Goal: Transaction & Acquisition: Purchase product/service

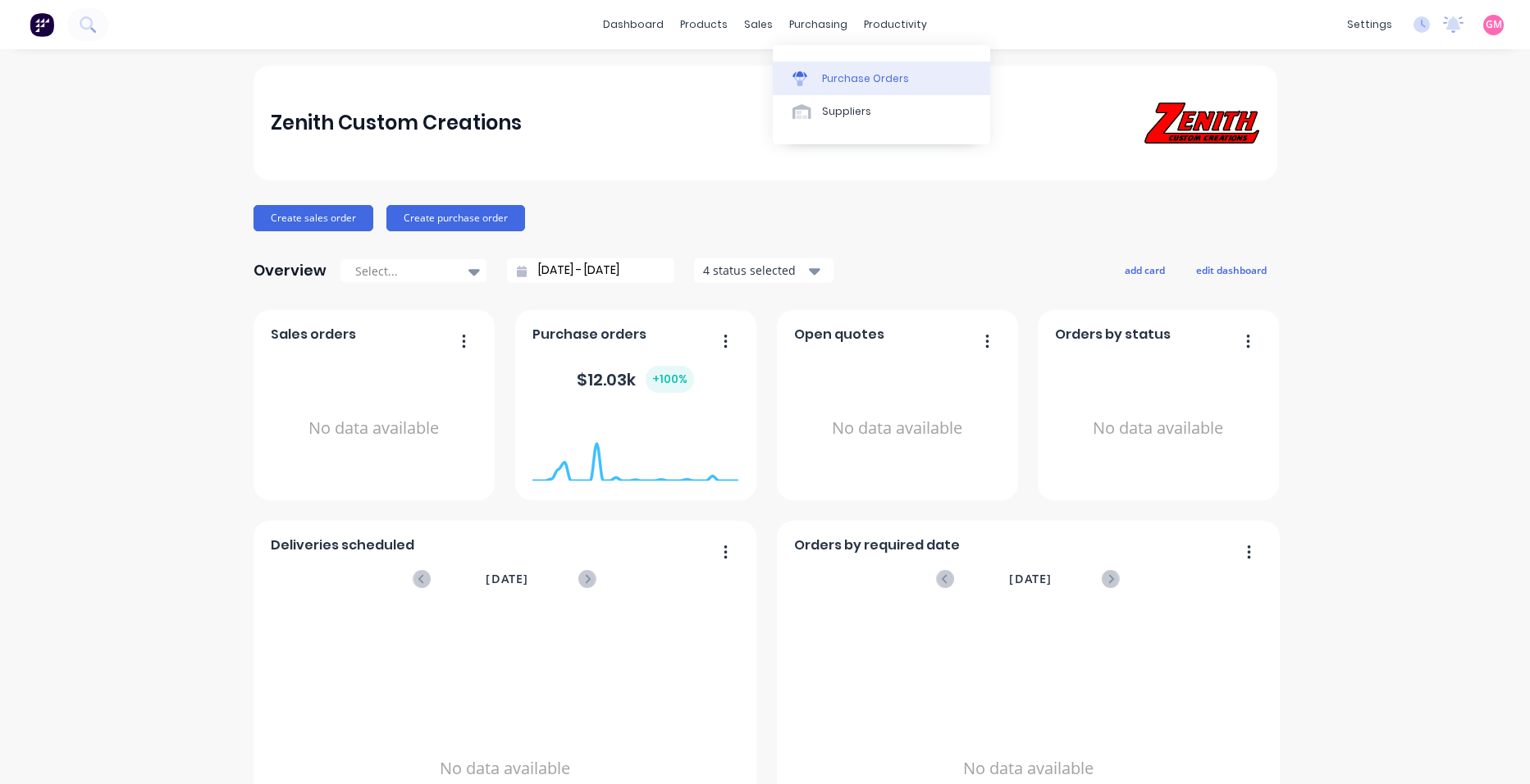
click at [870, 81] on div "Purchase Orders" at bounding box center [866, 79] width 87 height 15
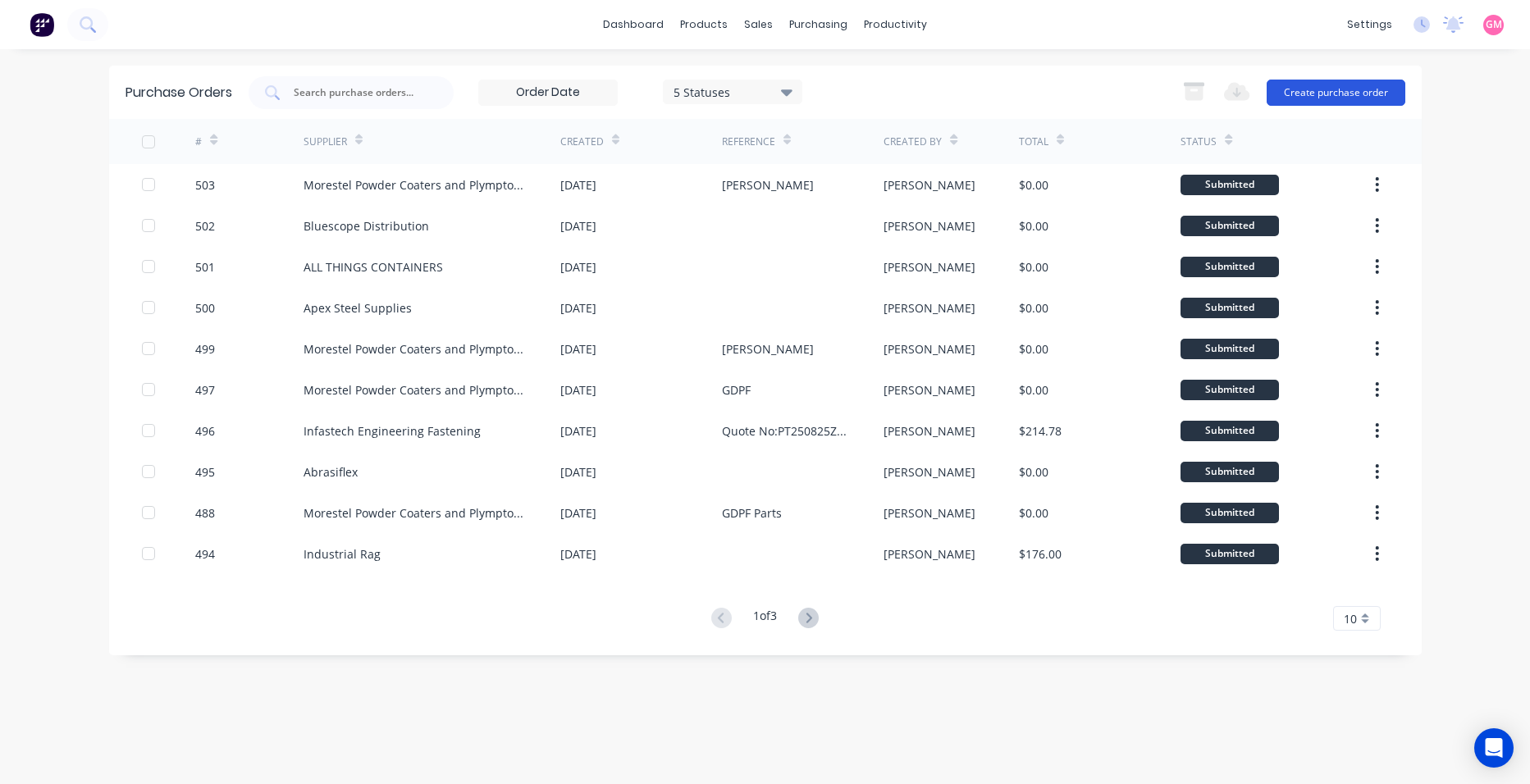
click at [1310, 98] on button "Create purchase order" at bounding box center [1335, 92] width 139 height 26
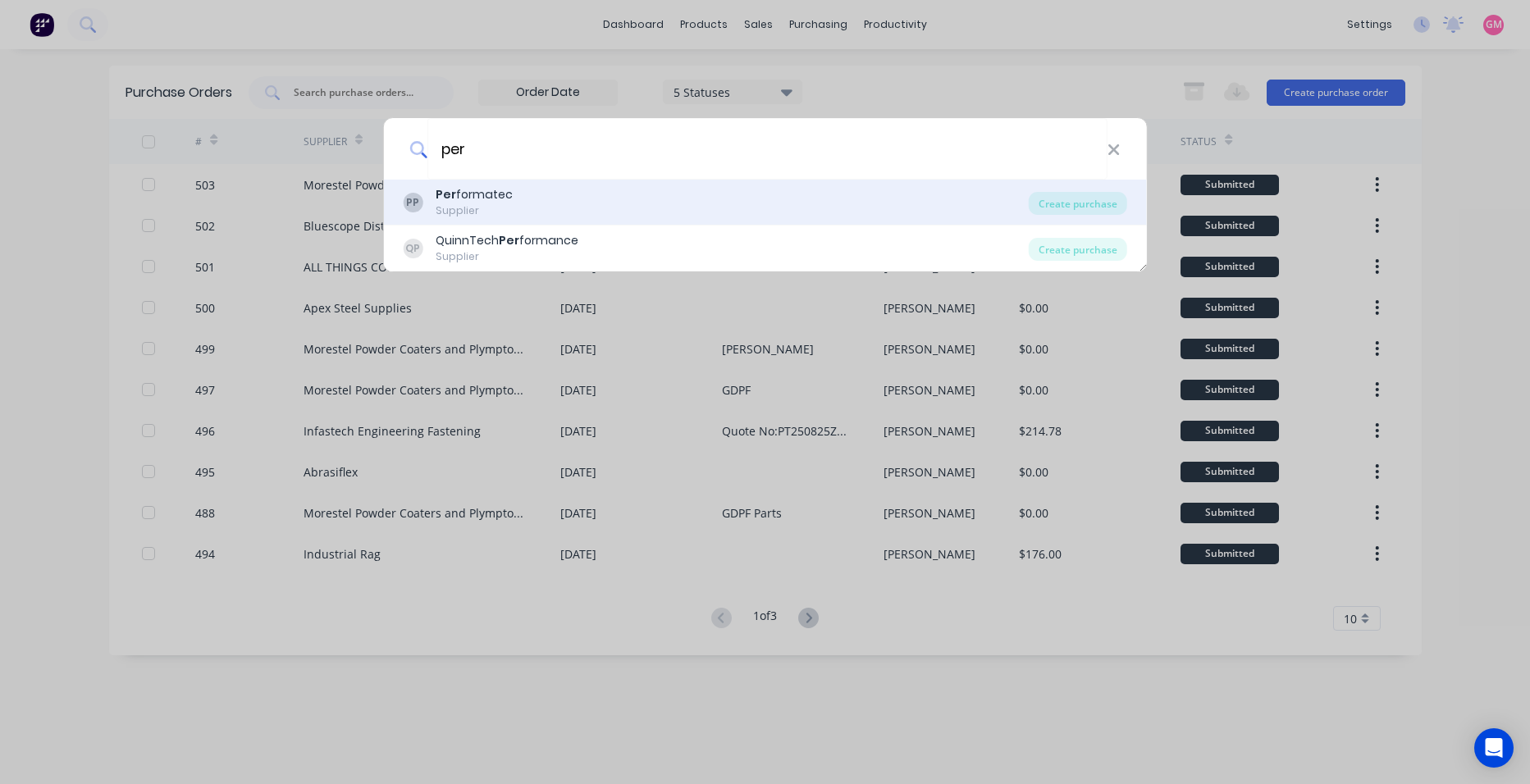
type input "per"
click at [762, 202] on div "PP Per formatec Supplier" at bounding box center [715, 201] width 626 height 32
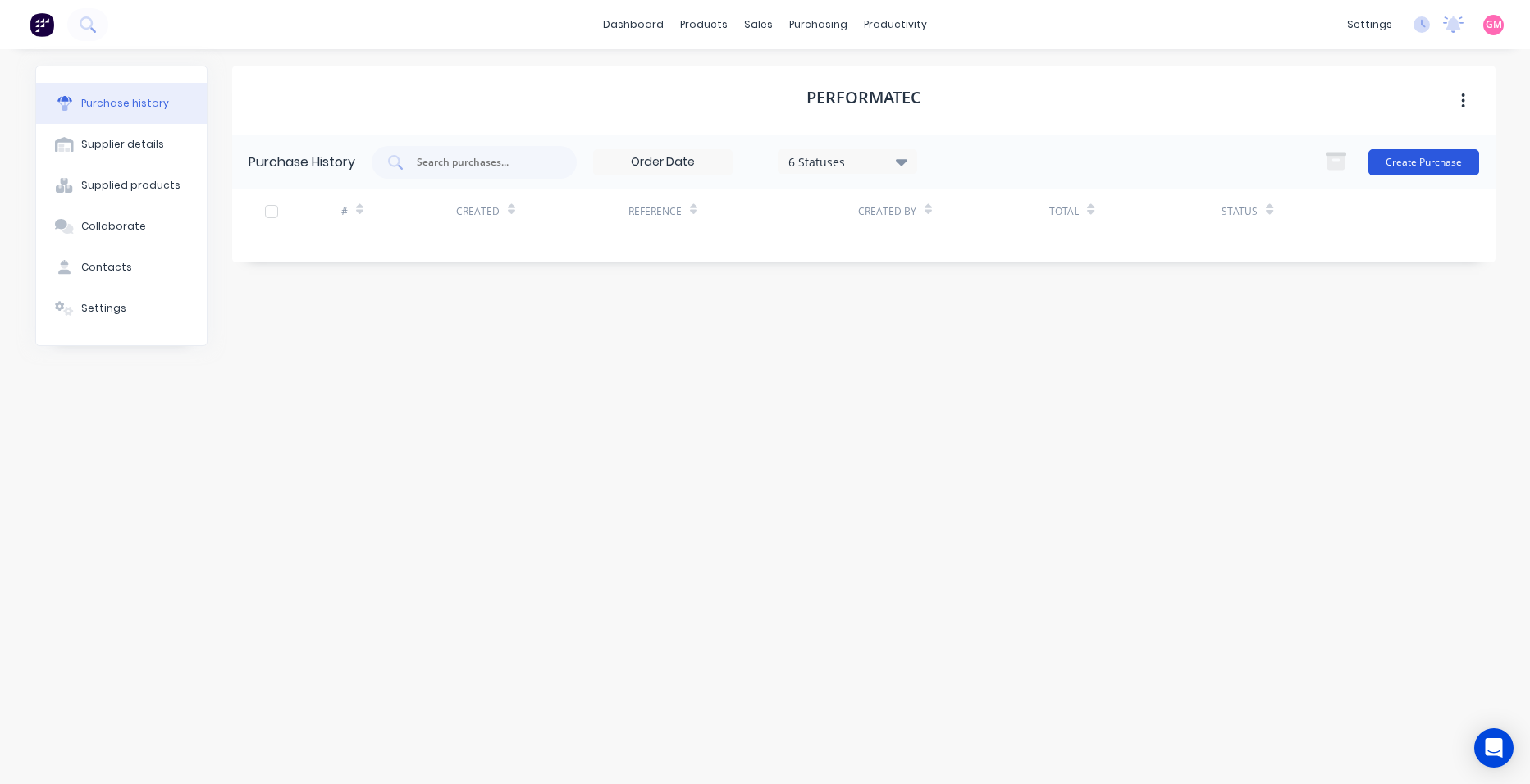
click at [1398, 164] on button "Create Purchase" at bounding box center [1424, 162] width 111 height 26
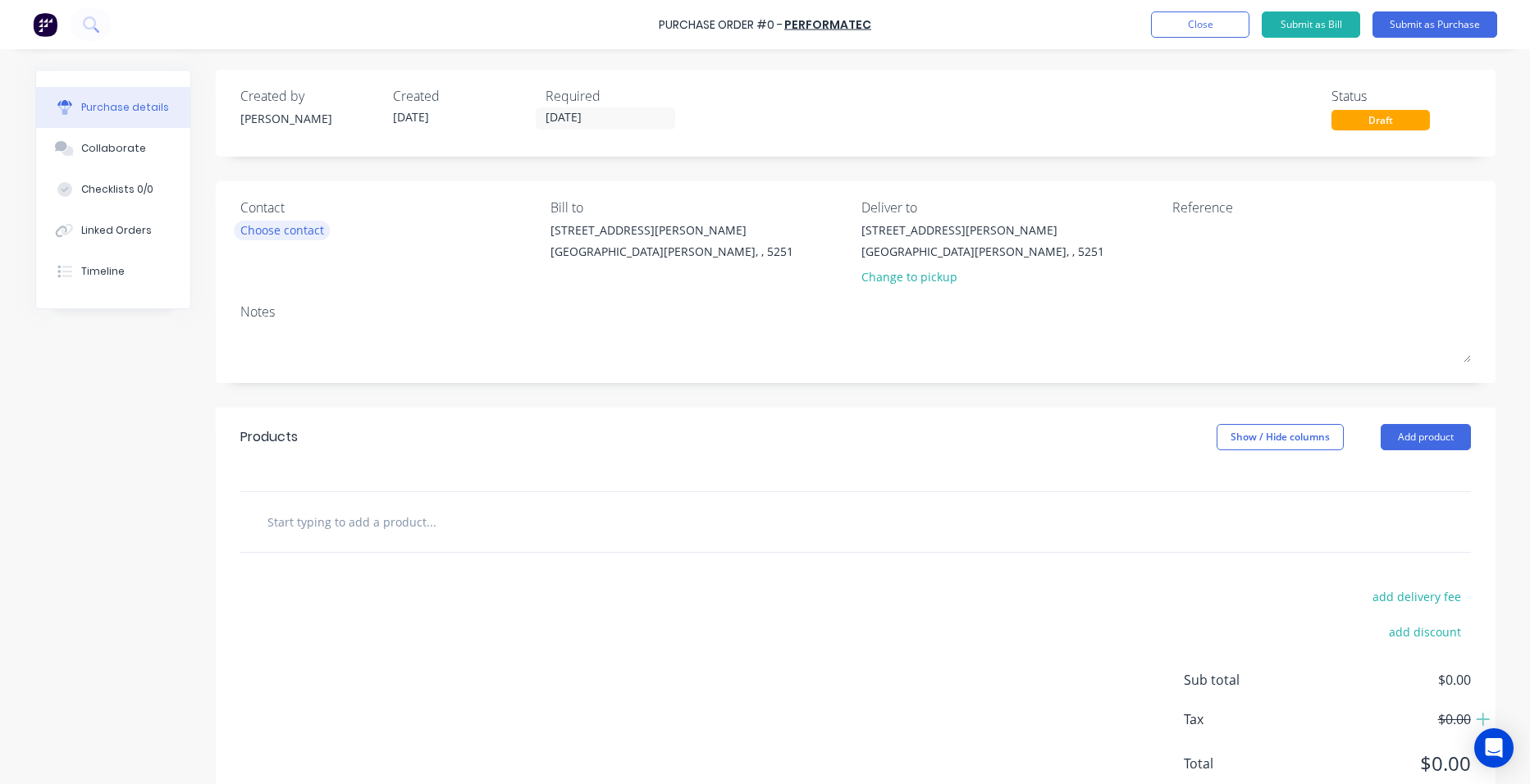
click at [247, 223] on div "Choose contact" at bounding box center [282, 229] width 83 height 17
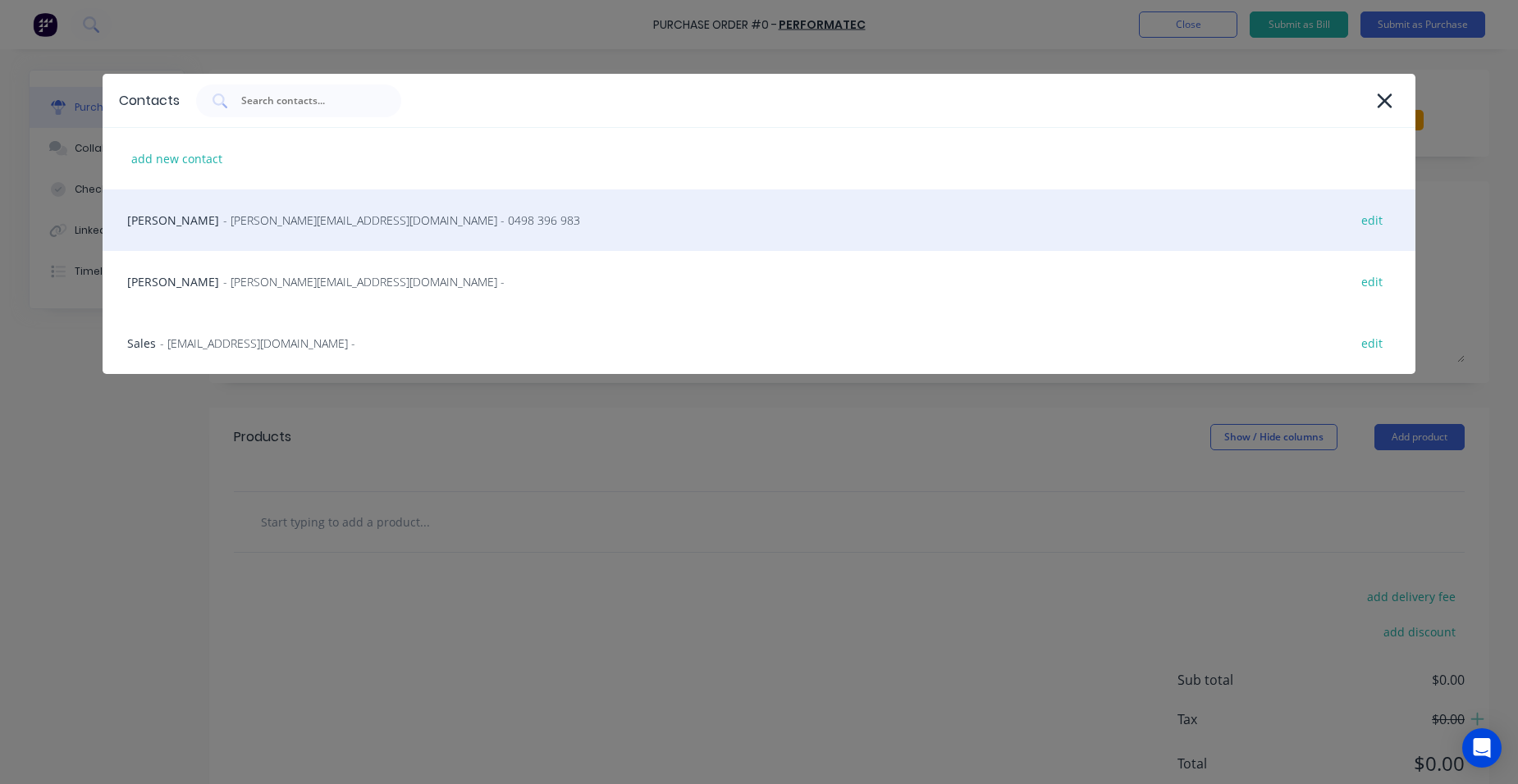
click at [248, 227] on span "- [PERSON_NAME][EMAIL_ADDRESS][DOMAIN_NAME] - 0498 396 983" at bounding box center [402, 220] width 357 height 17
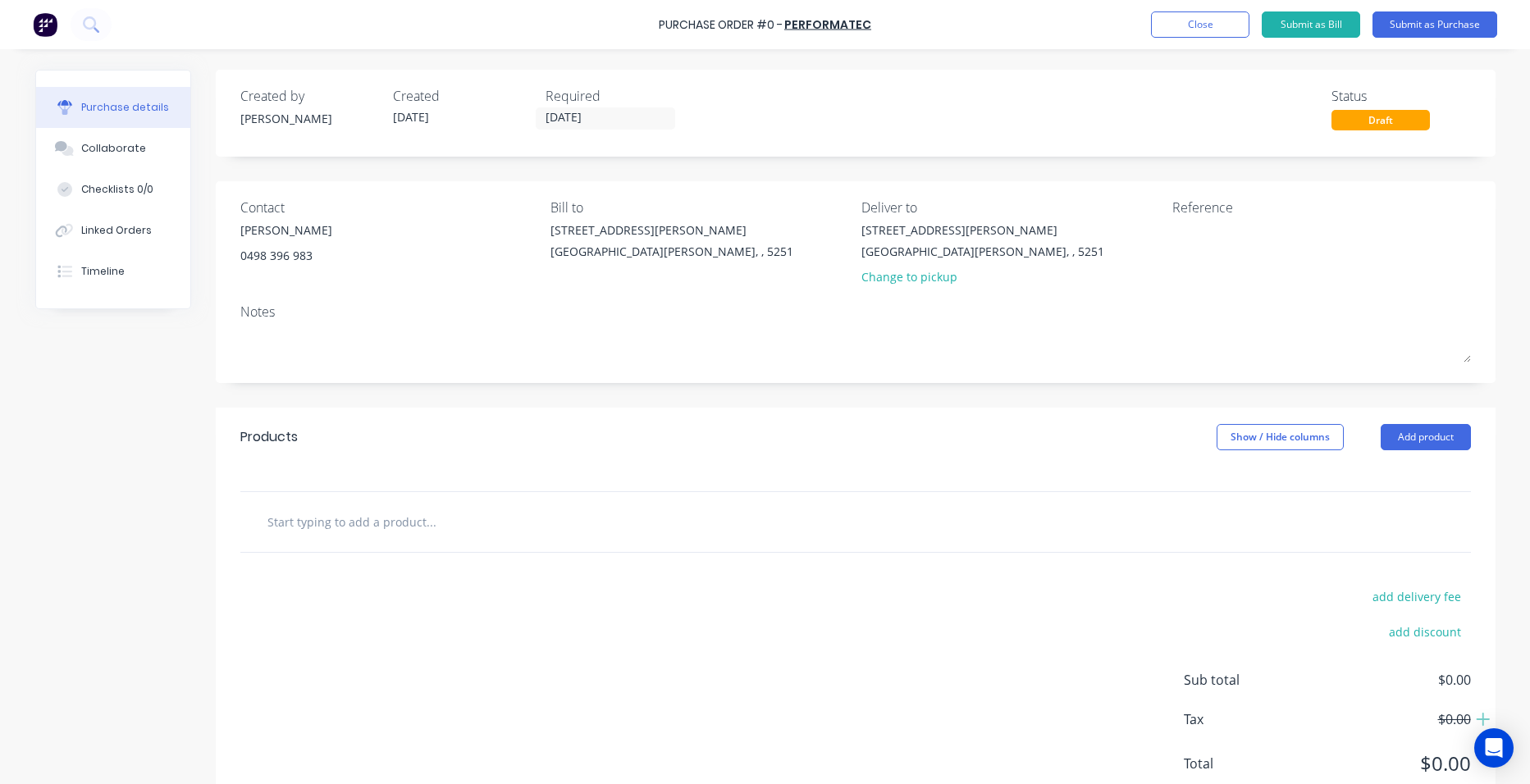
click at [564, 105] on div "Required" at bounding box center [615, 96] width 140 height 20
click at [564, 118] on input "[DATE]" at bounding box center [605, 118] width 138 height 21
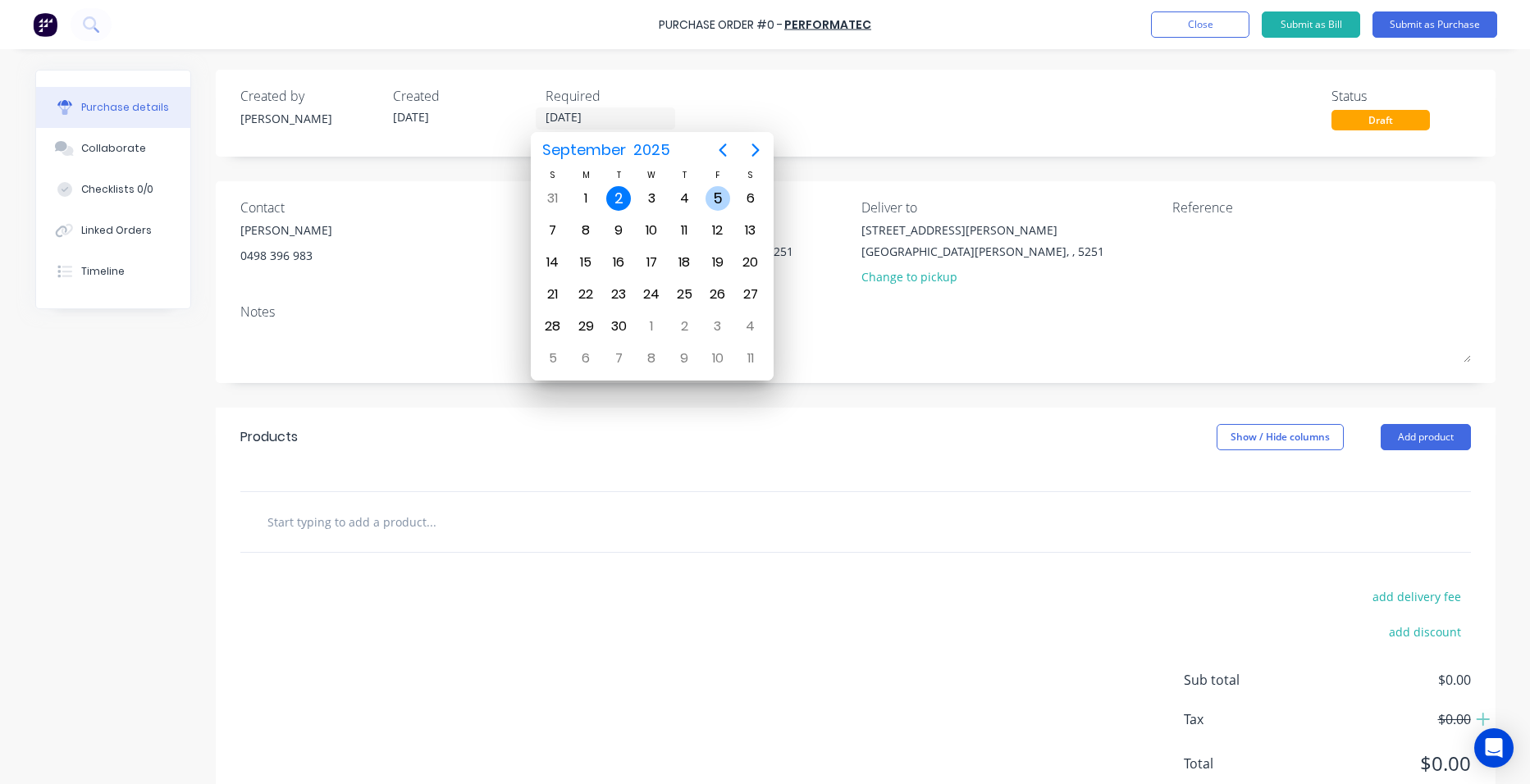
click at [717, 196] on div "5" at bounding box center [717, 198] width 24 height 24
type input "[DATE]"
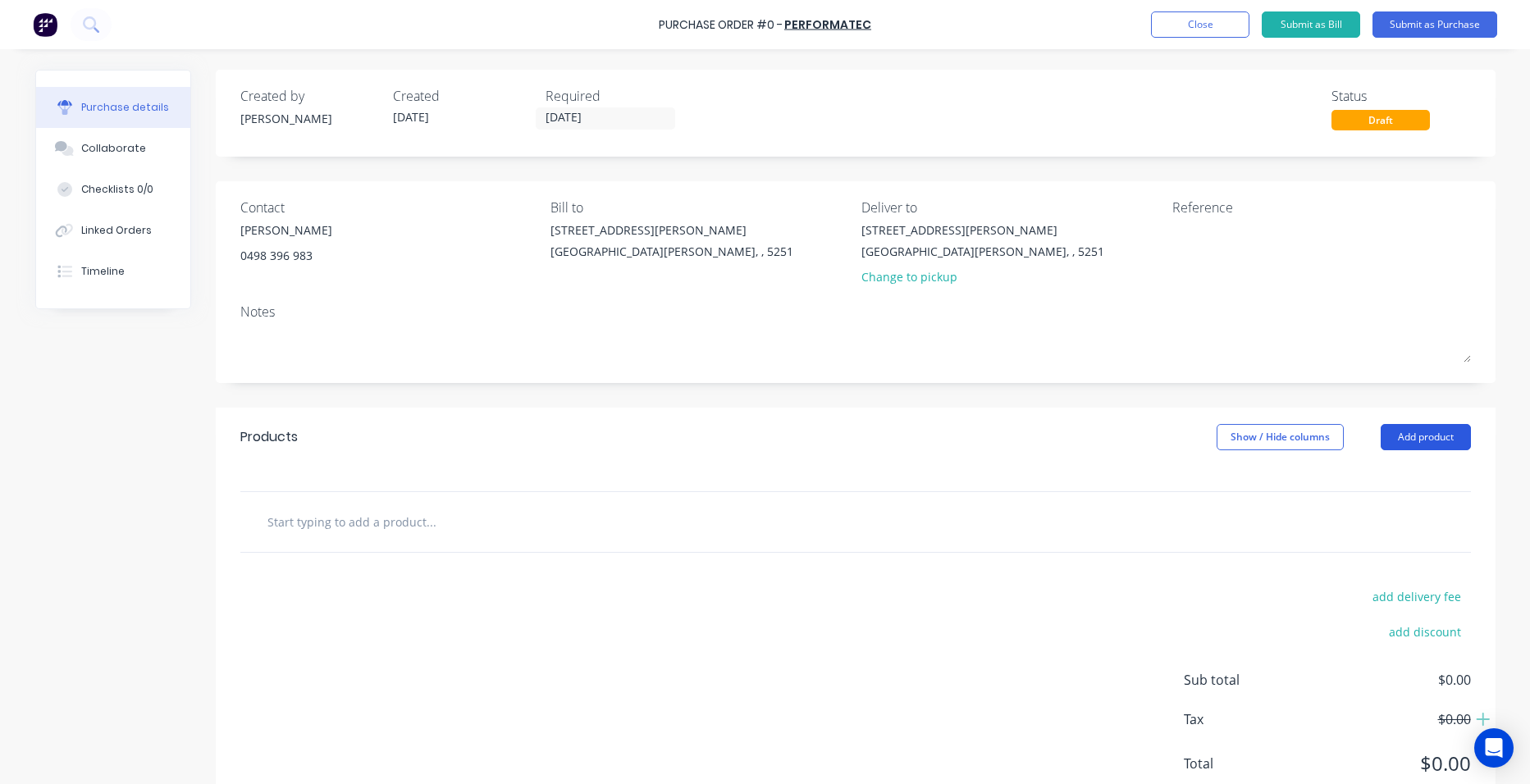
click at [1423, 437] on button "Add product" at bounding box center [1426, 437] width 91 height 26
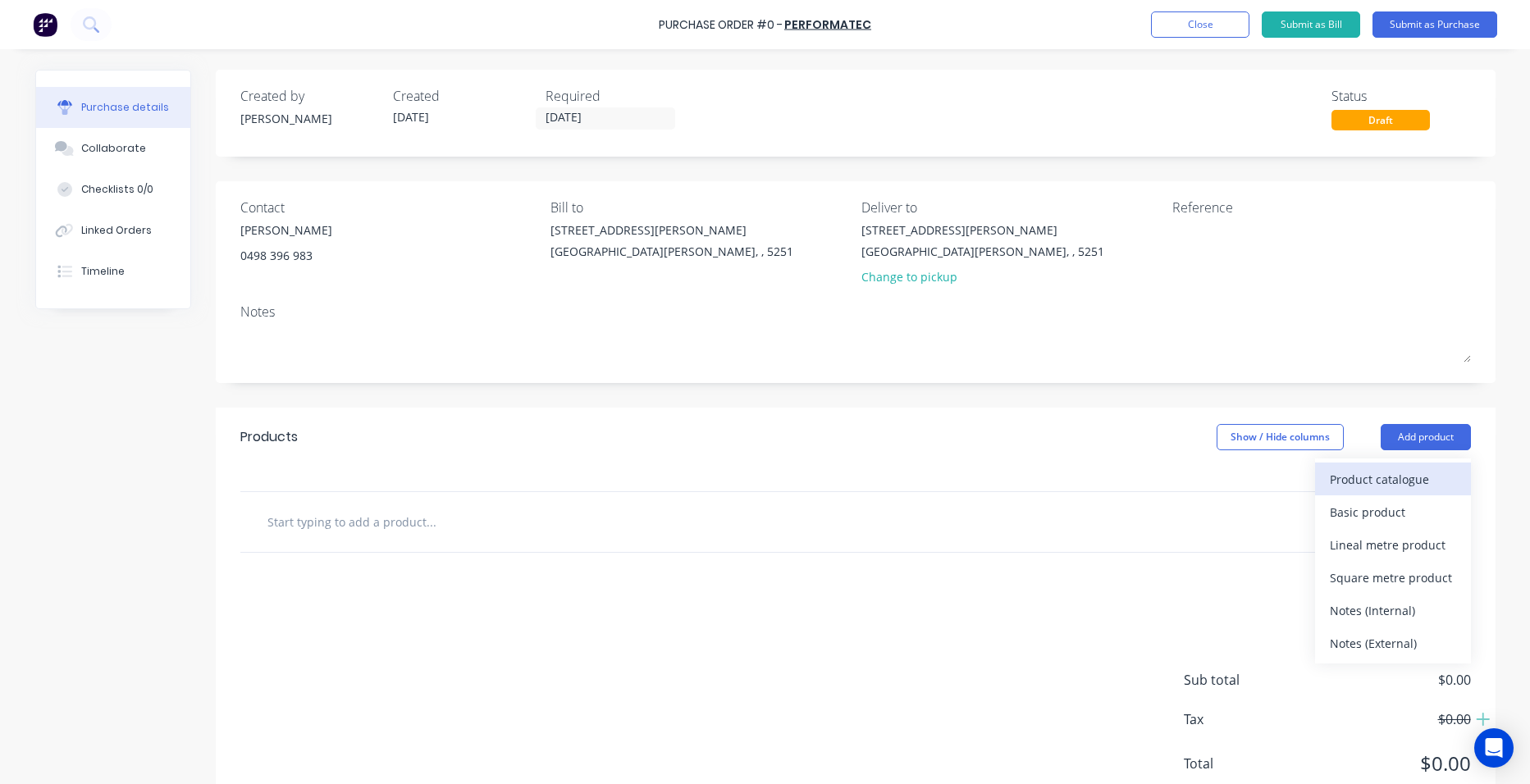
click at [1403, 480] on div "Product catalogue" at bounding box center [1392, 479] width 126 height 24
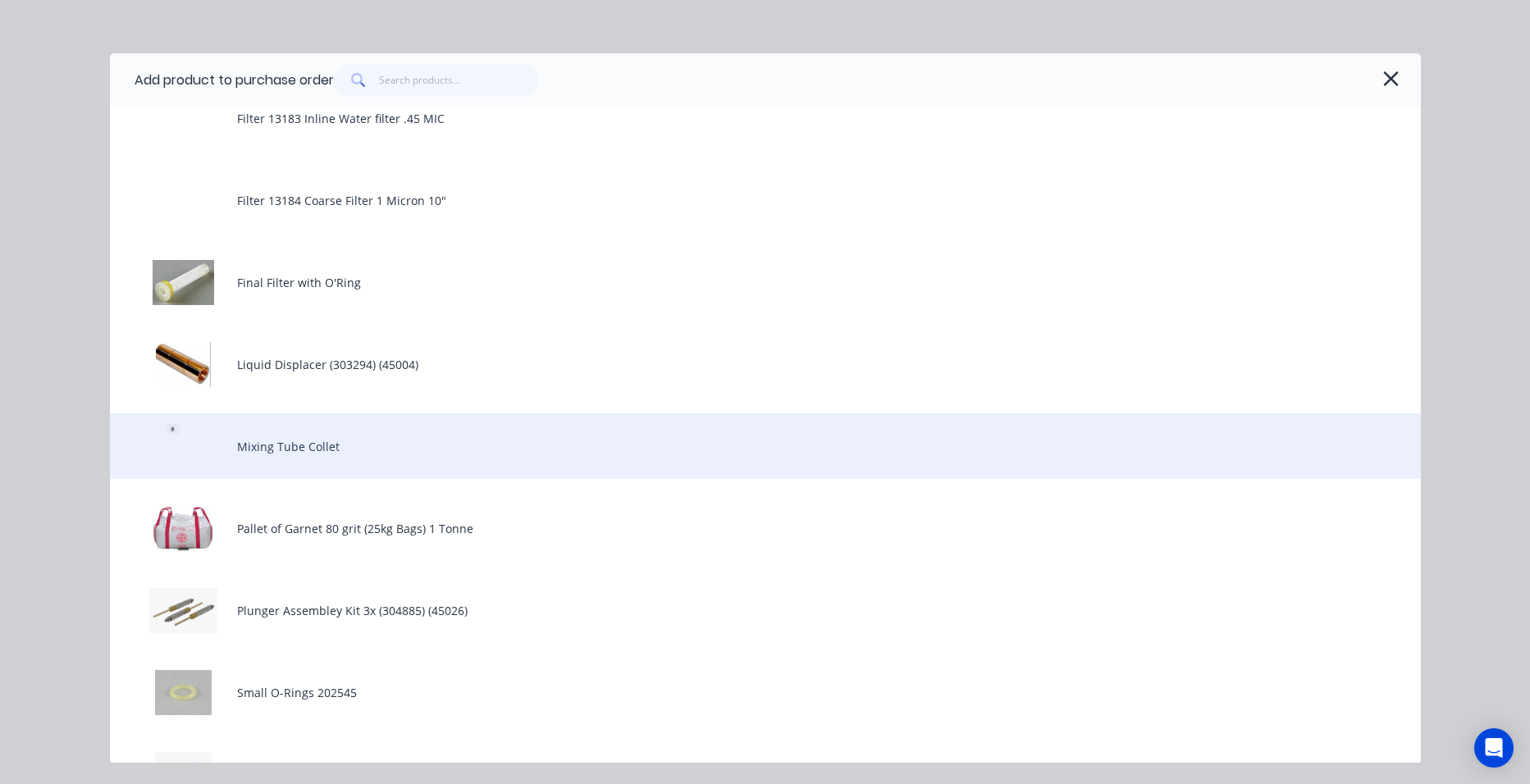
scroll to position [575, 0]
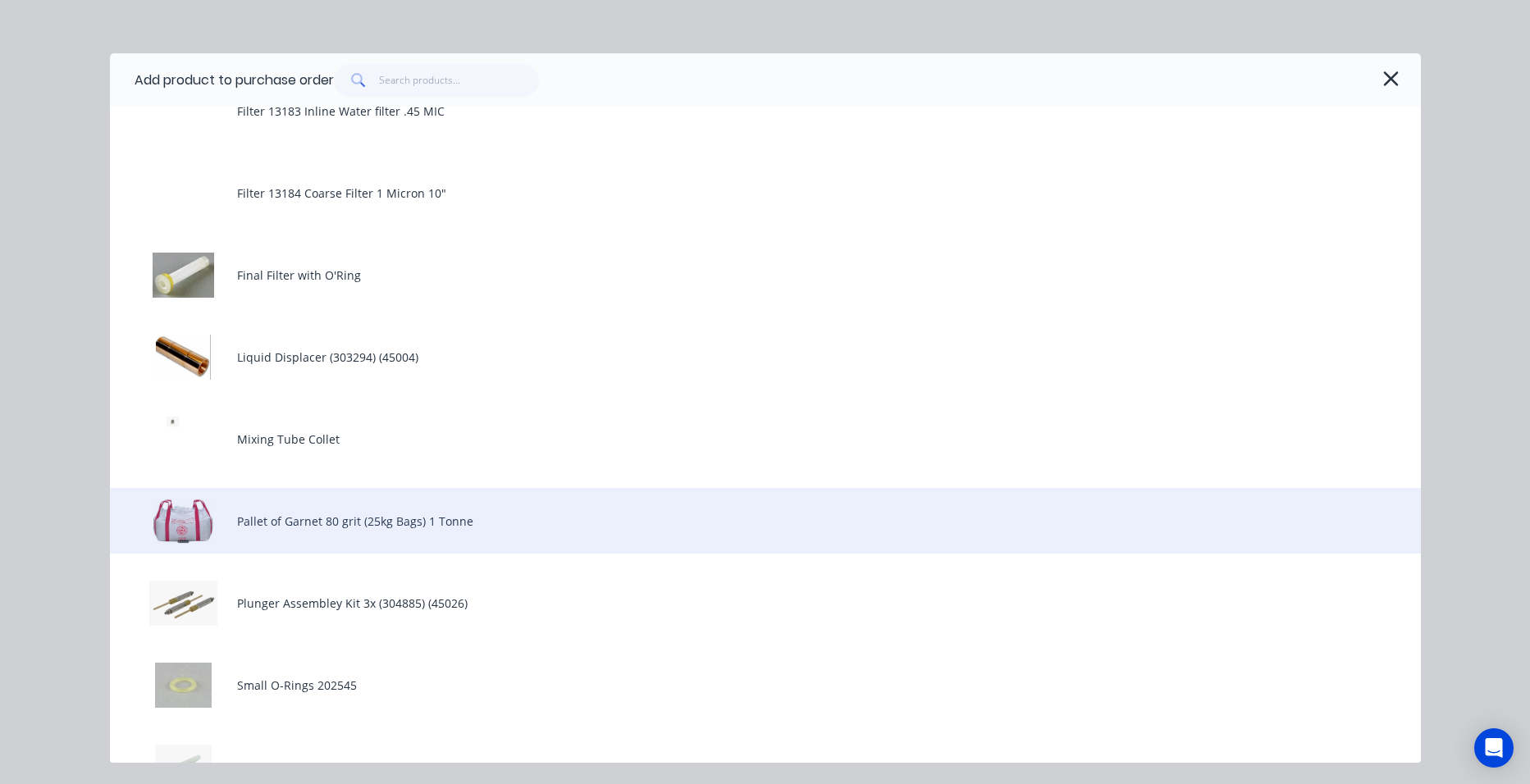
click at [373, 523] on div "Pallet of Garnet 80 grit (25kg Bags) 1 Tonne" at bounding box center [765, 521] width 1311 height 65
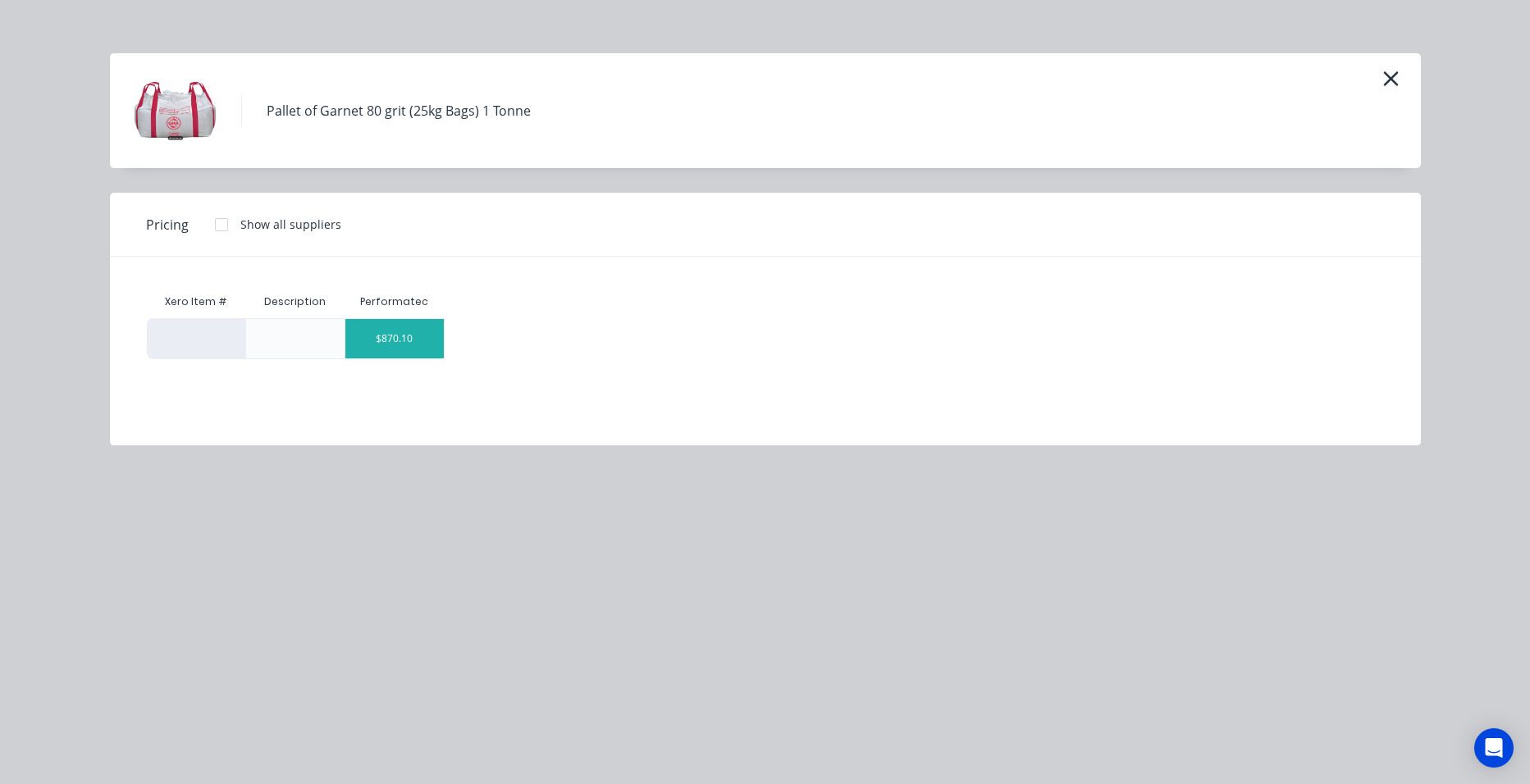
click at [412, 345] on div "$870.10" at bounding box center [394, 338] width 99 height 39
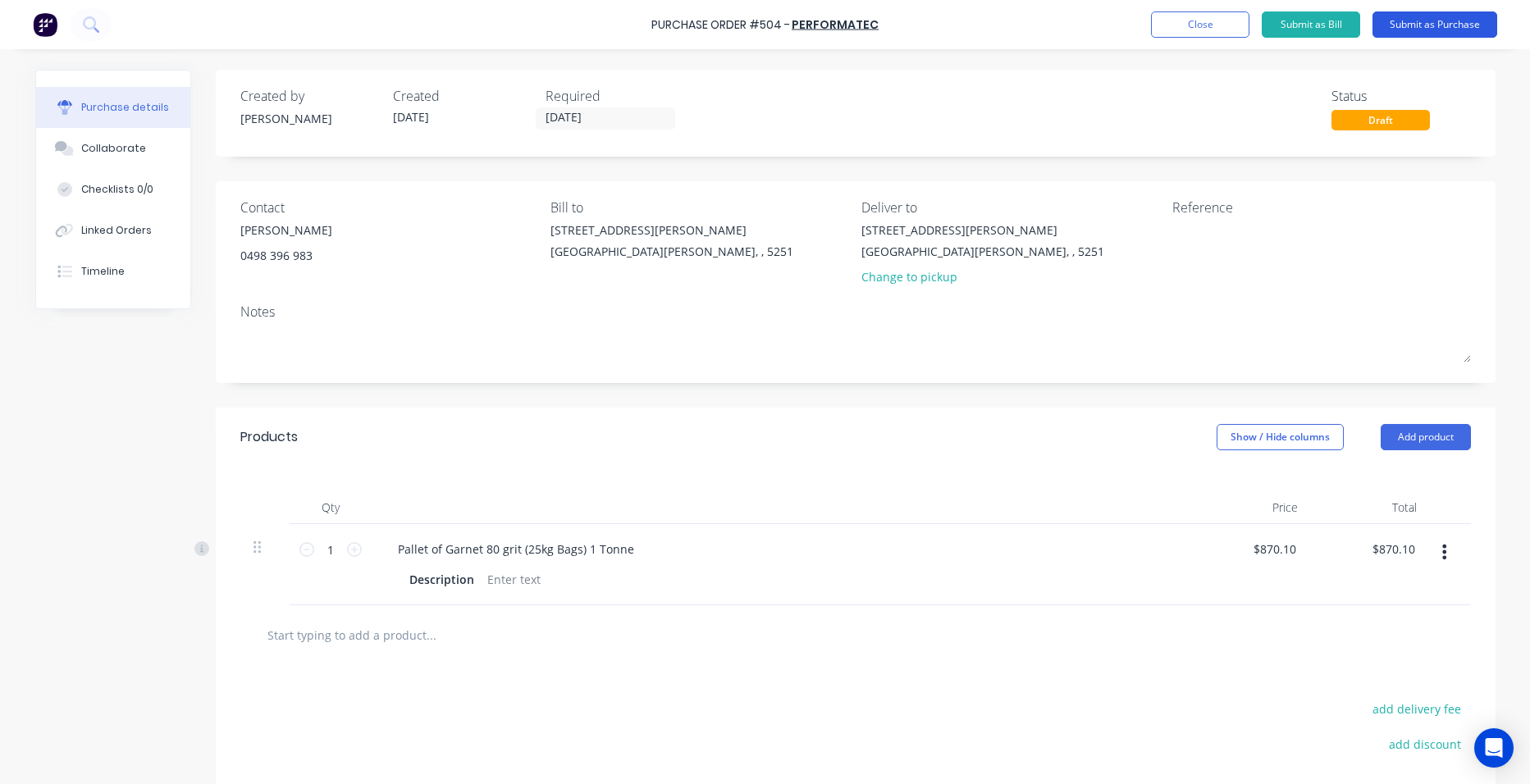
click at [1430, 21] on button "Submit as Purchase" at bounding box center [1435, 24] width 125 height 26
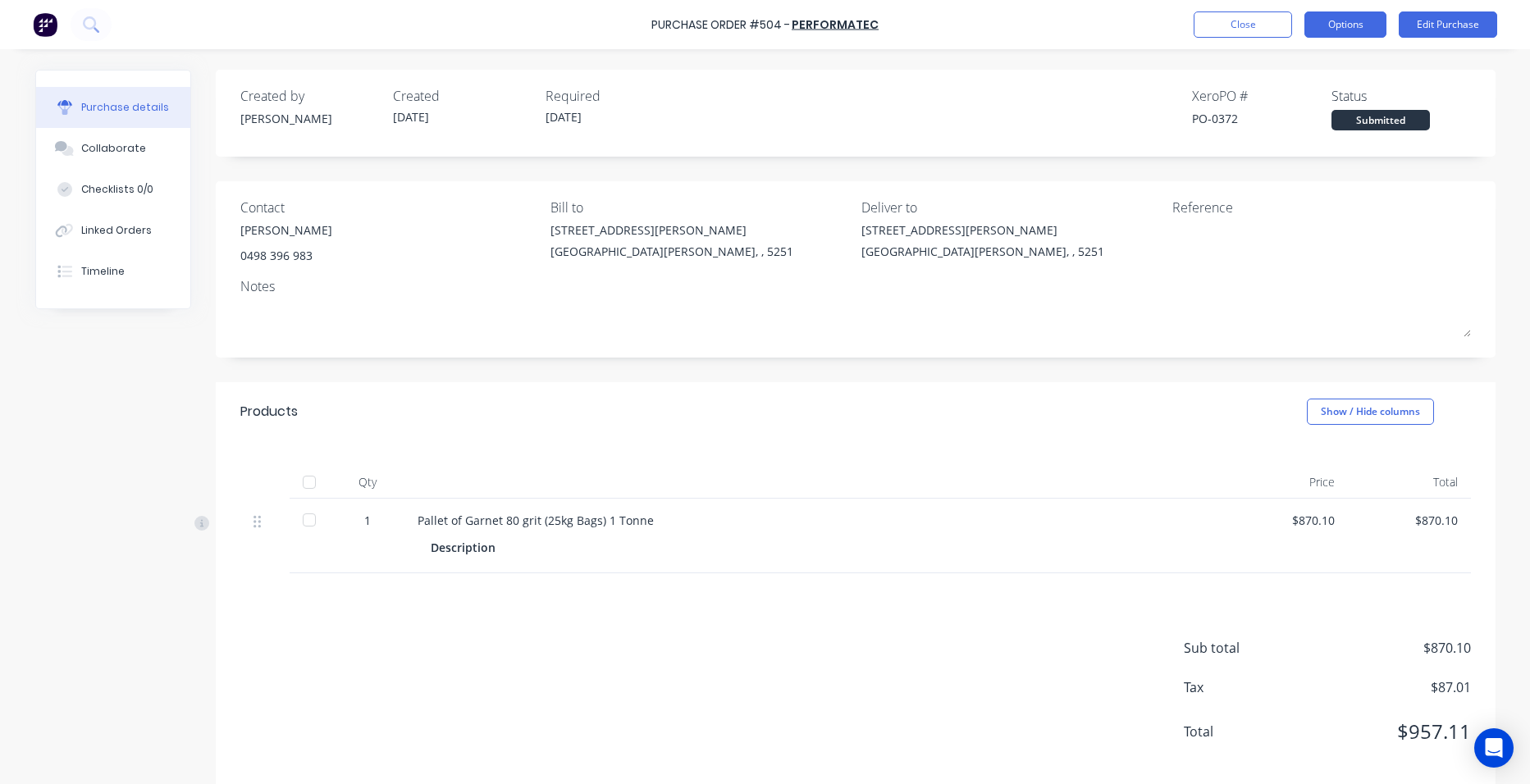
click at [1348, 25] on button "Options" at bounding box center [1345, 24] width 82 height 26
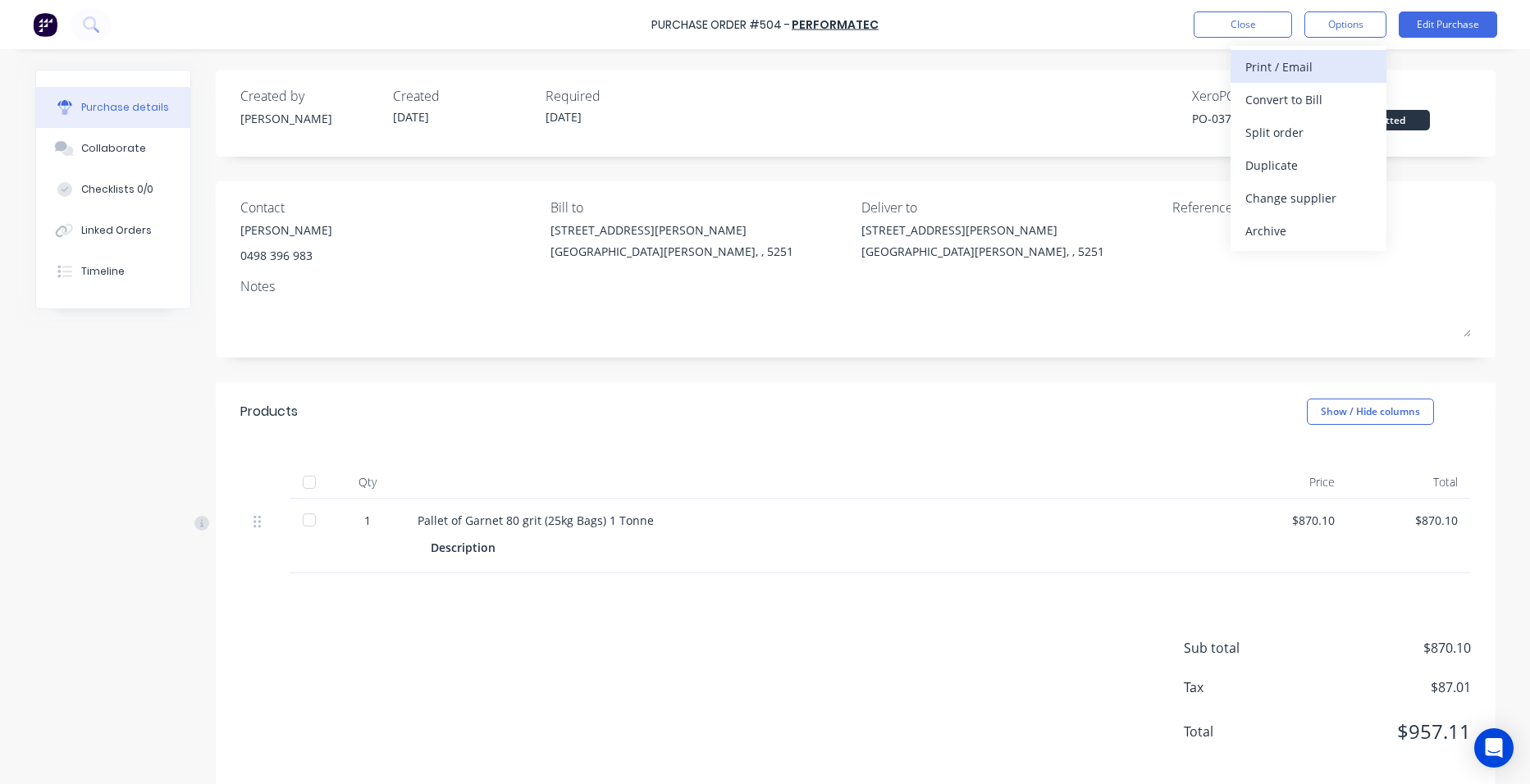
click at [1328, 59] on div "Print / Email" at bounding box center [1308, 67] width 126 height 24
click at [1309, 96] on div "With pricing" at bounding box center [1308, 100] width 126 height 24
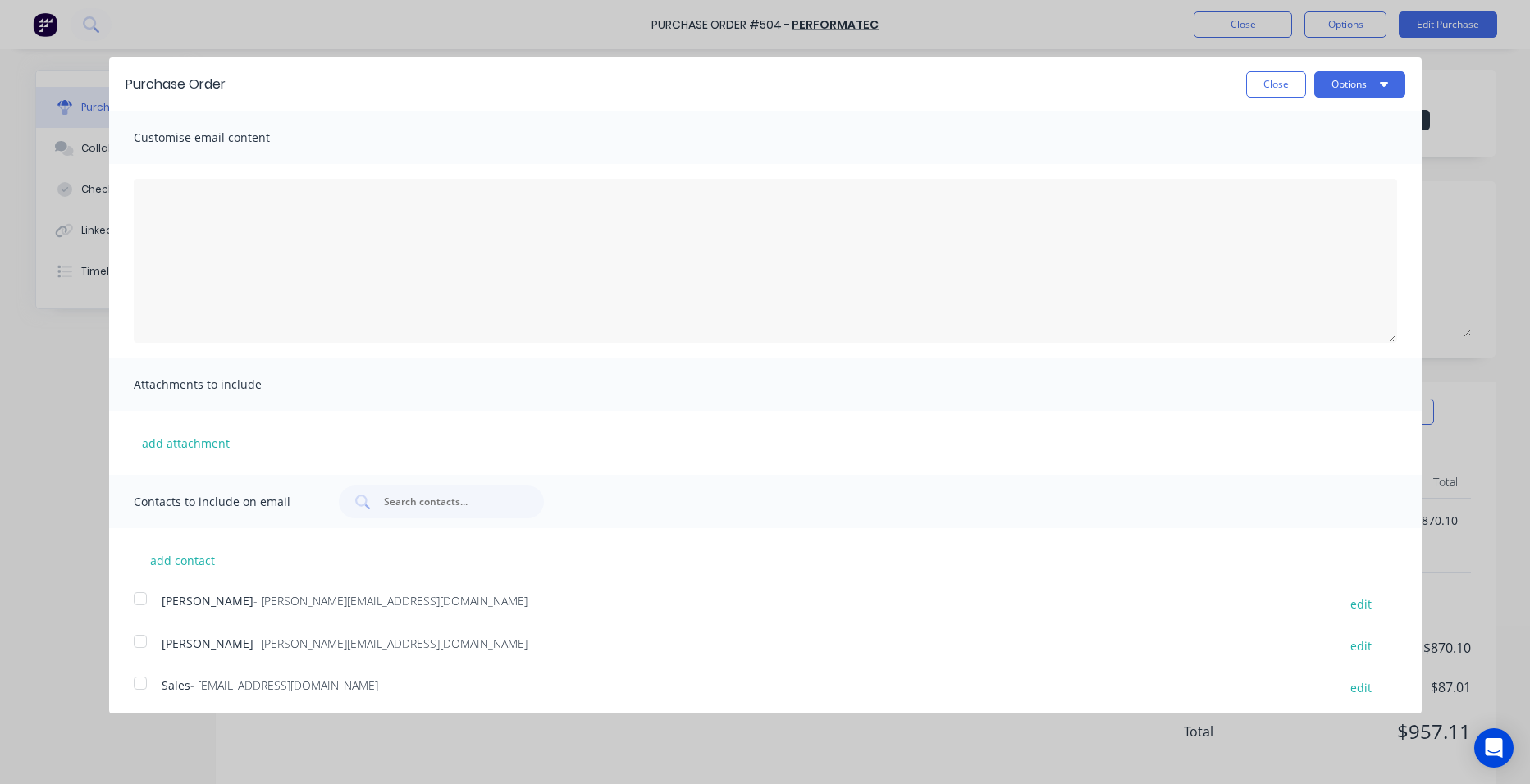
drag, startPoint x: 140, startPoint y: 604, endPoint x: 127, endPoint y: 606, distance: 13.2
click at [142, 604] on div at bounding box center [140, 599] width 33 height 33
click at [1332, 80] on button "Options" at bounding box center [1360, 84] width 91 height 26
click at [1320, 158] on div "Email" at bounding box center [1327, 159] width 126 height 24
